Goal: Book appointment/travel/reservation

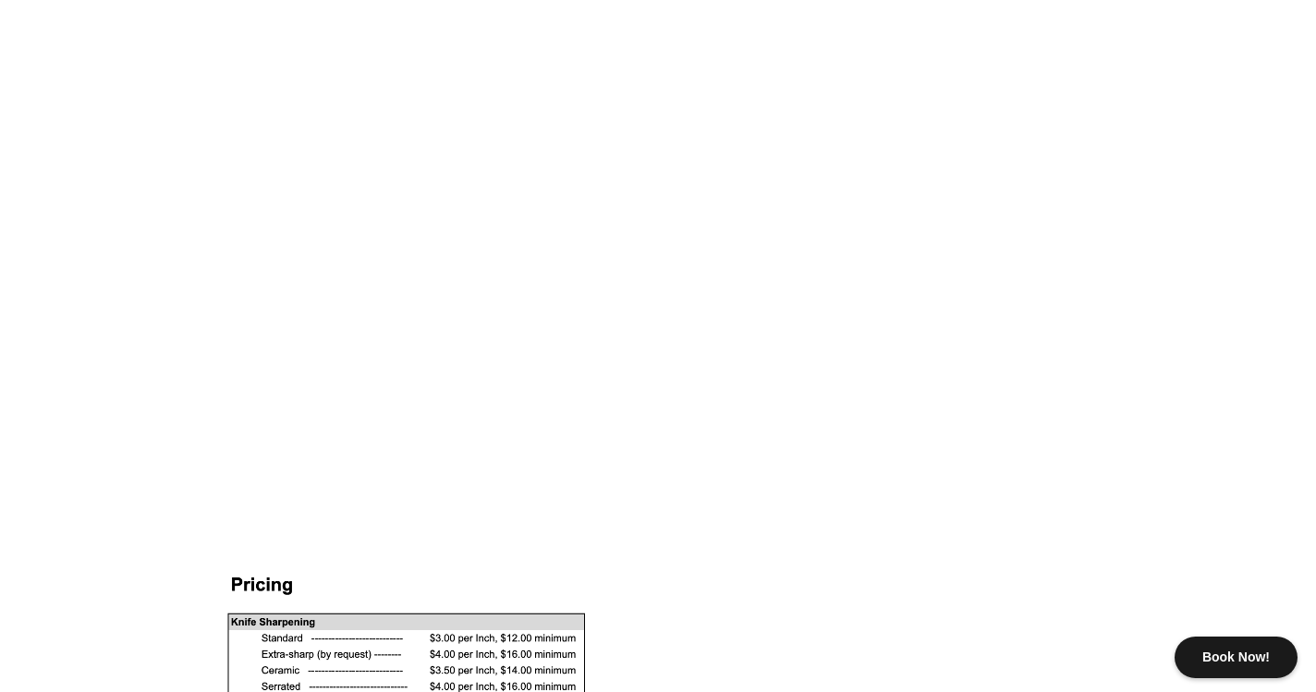
scroll to position [1055, 0]
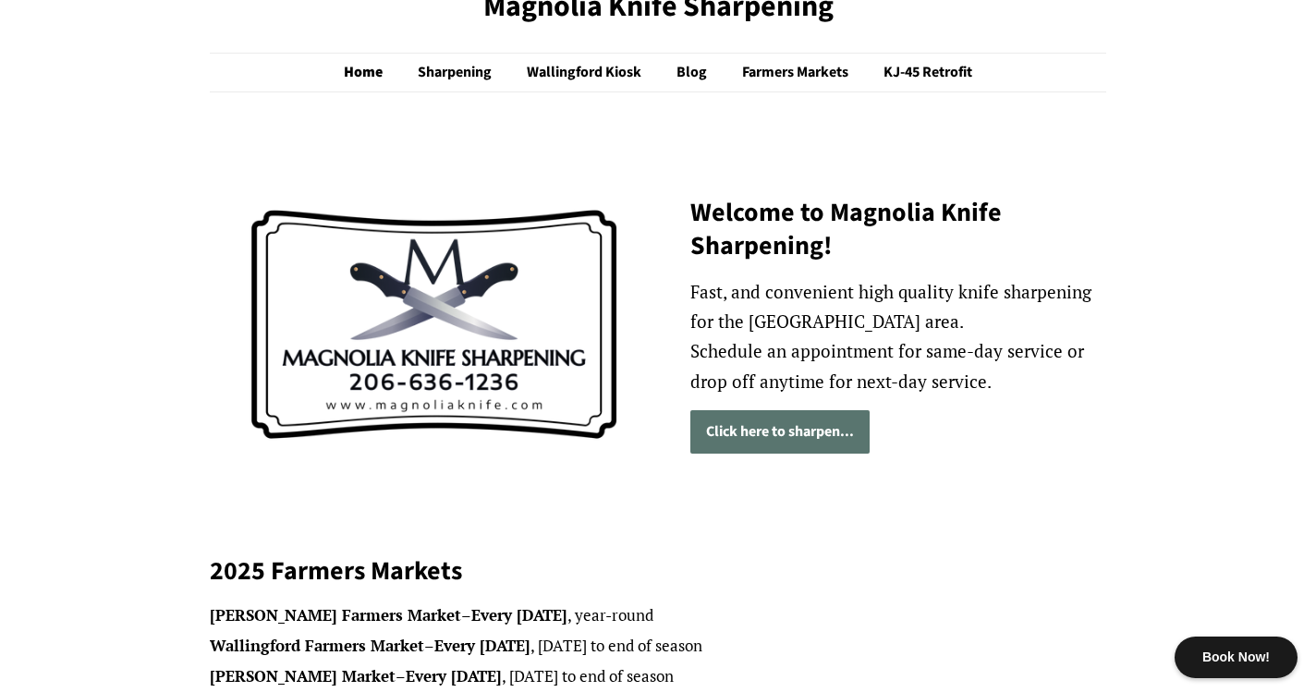
scroll to position [118, 0]
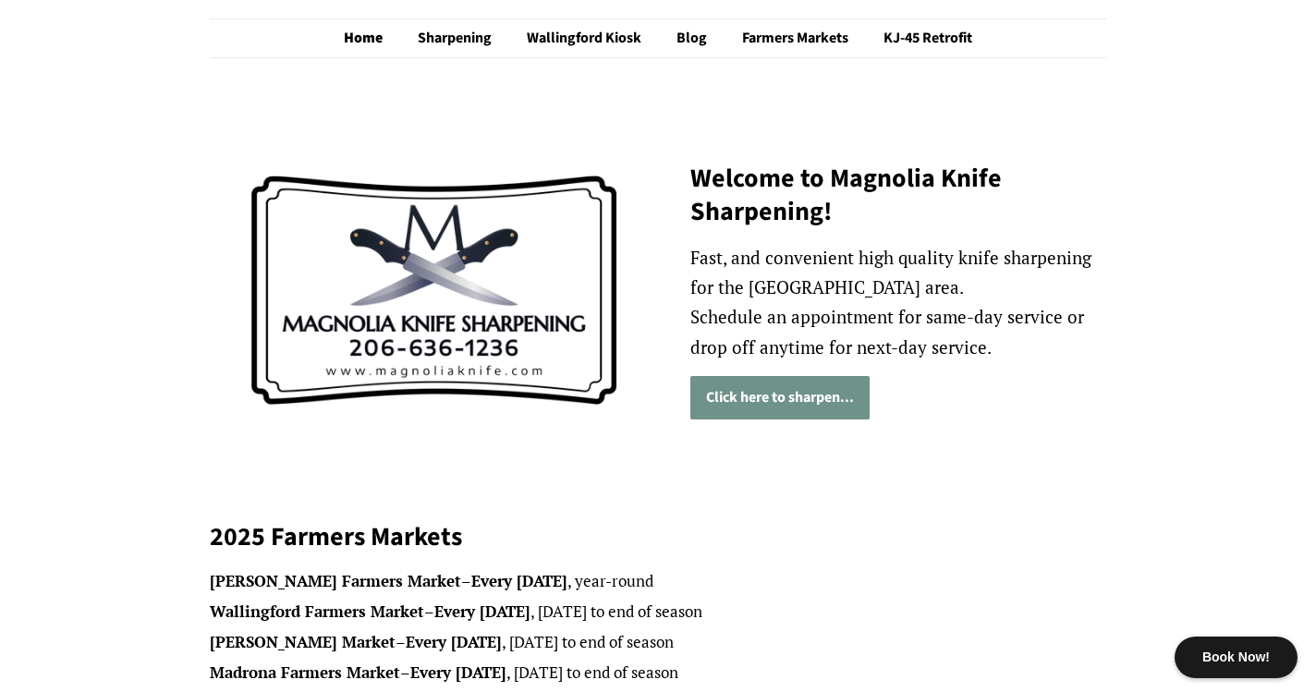
click at [753, 406] on link "Click here to sharpen..." at bounding box center [779, 397] width 179 height 43
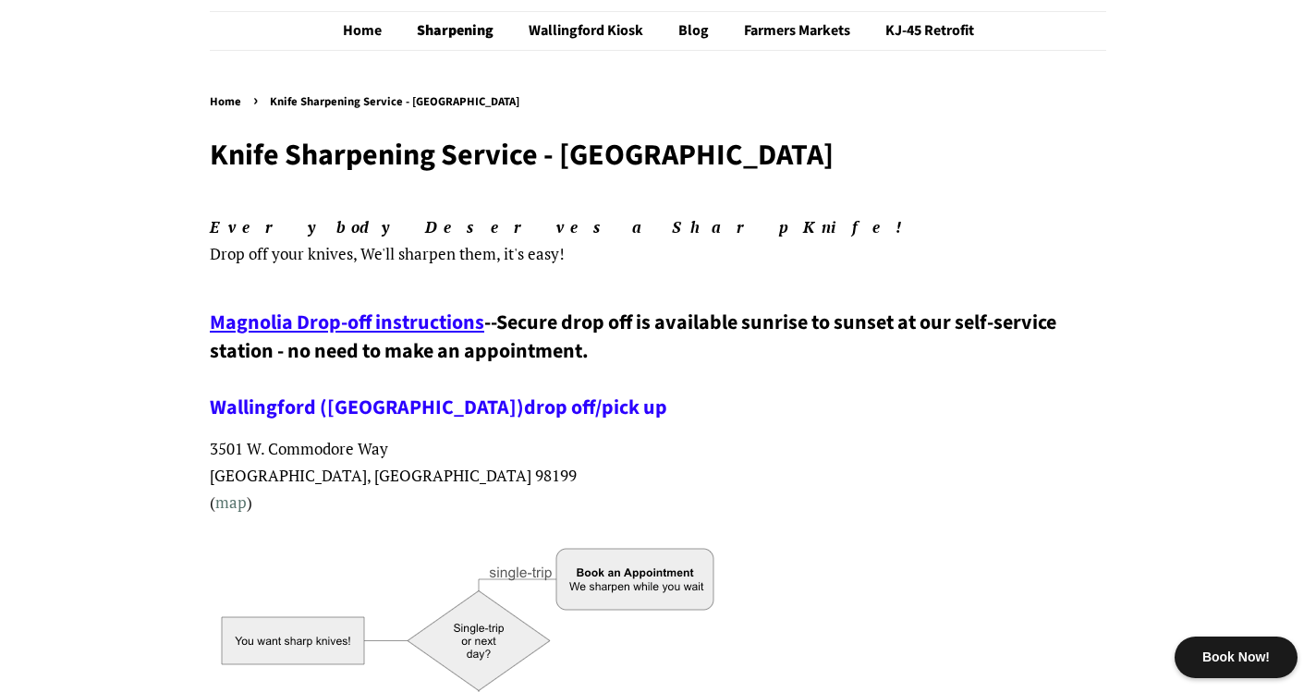
scroll to position [128, 0]
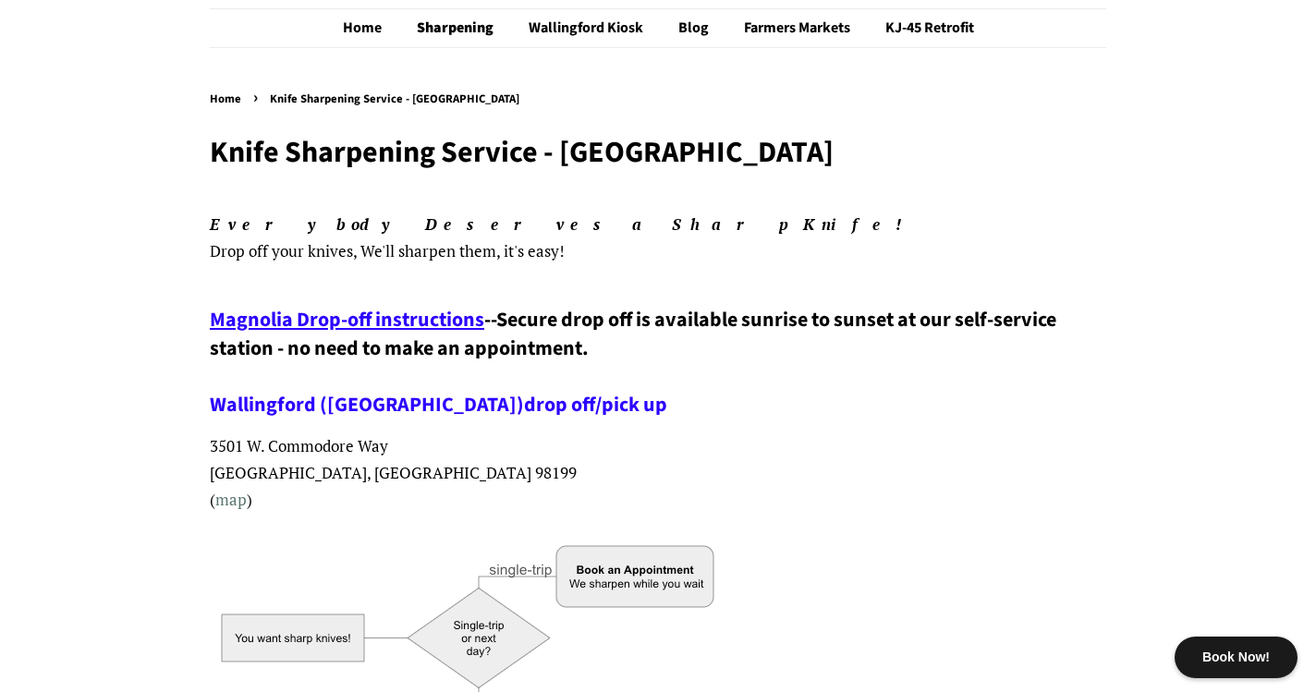
click at [473, 311] on span "Magnolia Drop-off instructions" at bounding box center [347, 320] width 274 height 30
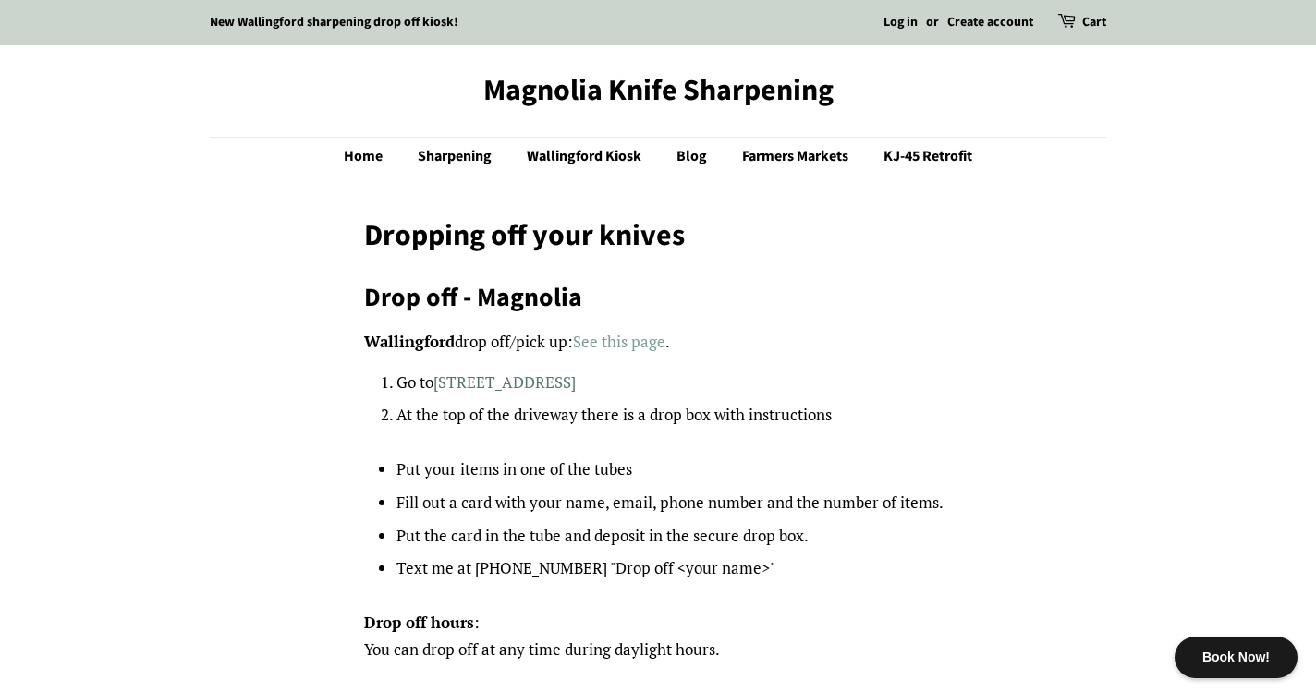
click at [603, 340] on link "See this page" at bounding box center [619, 341] width 92 height 21
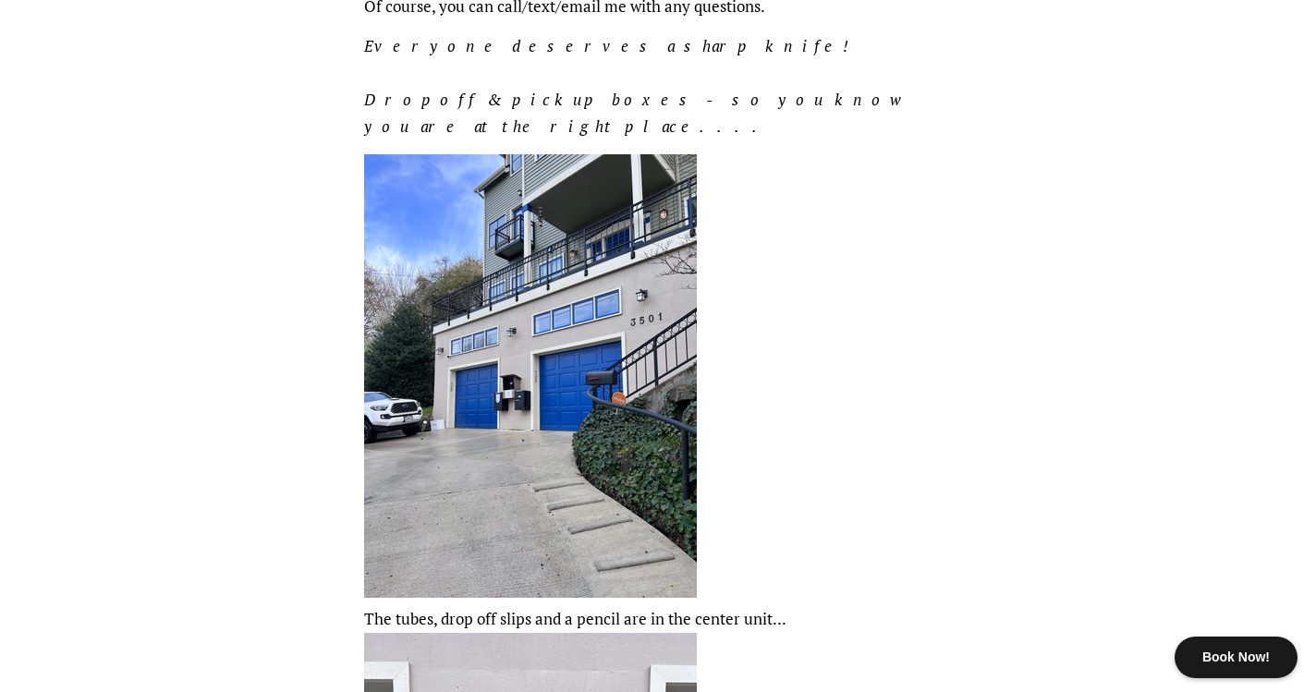
scroll to position [792, 0]
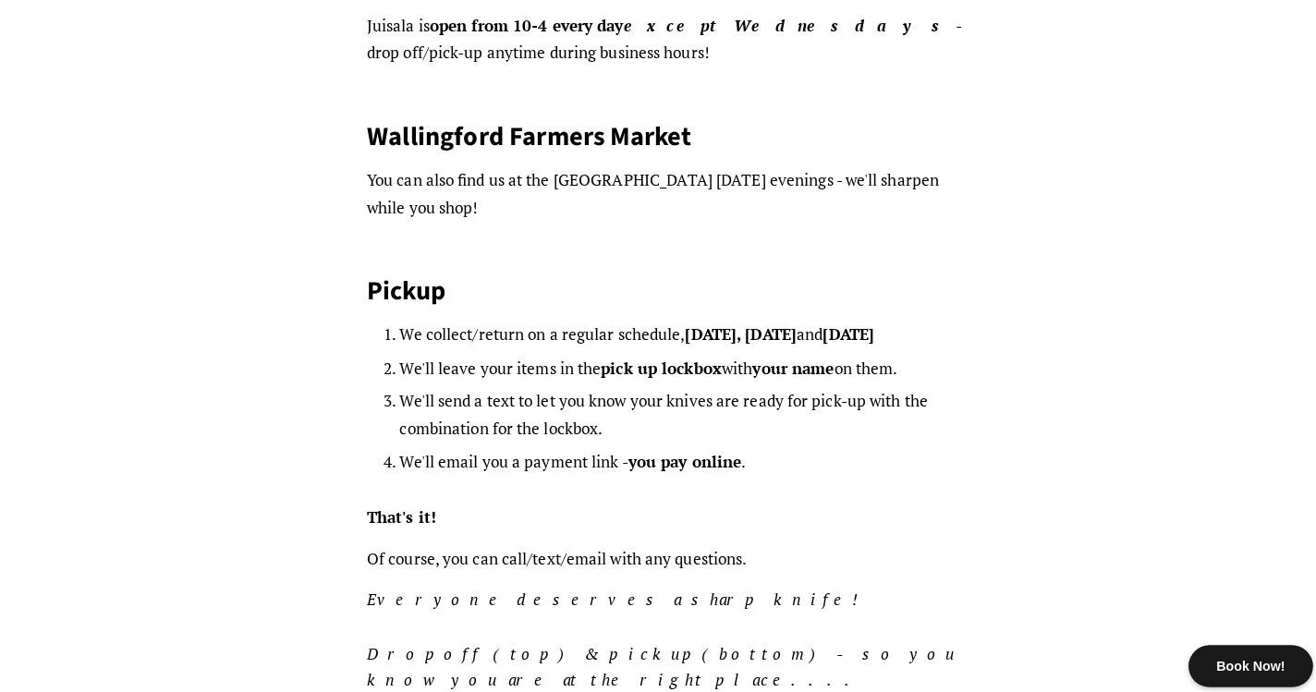
scroll to position [587, 0]
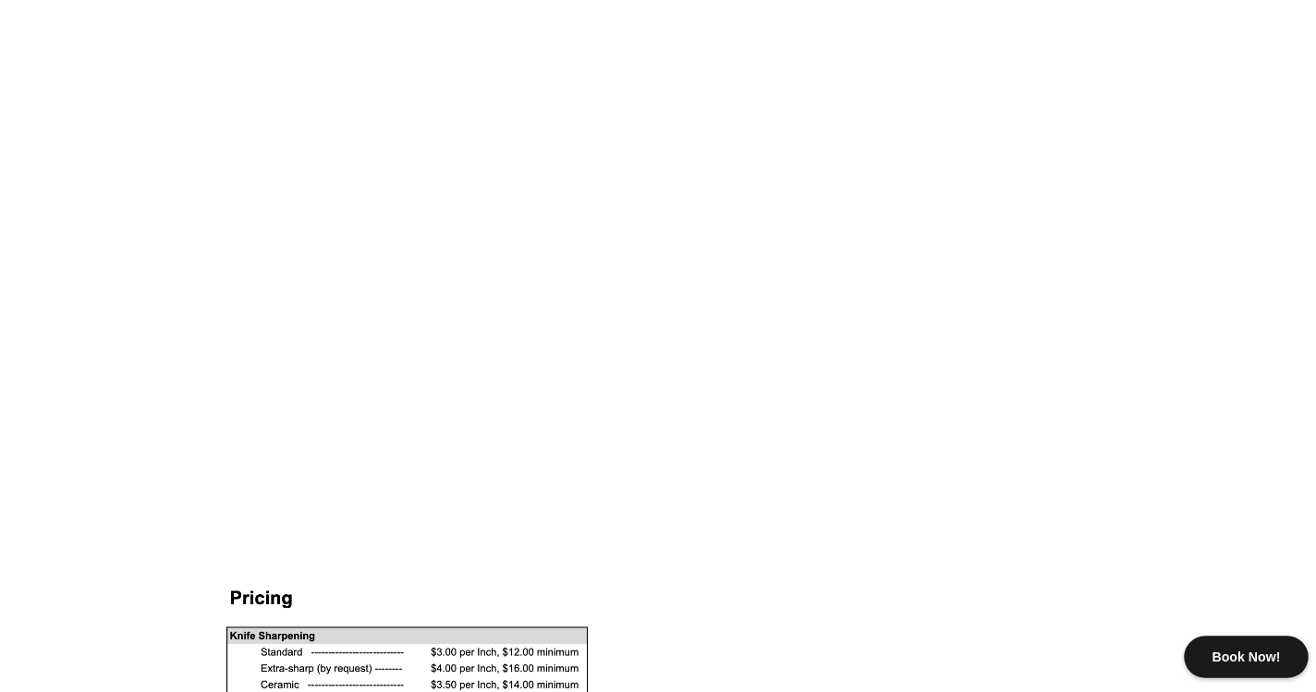
scroll to position [1183, 0]
